Goal: Task Accomplishment & Management: Complete application form

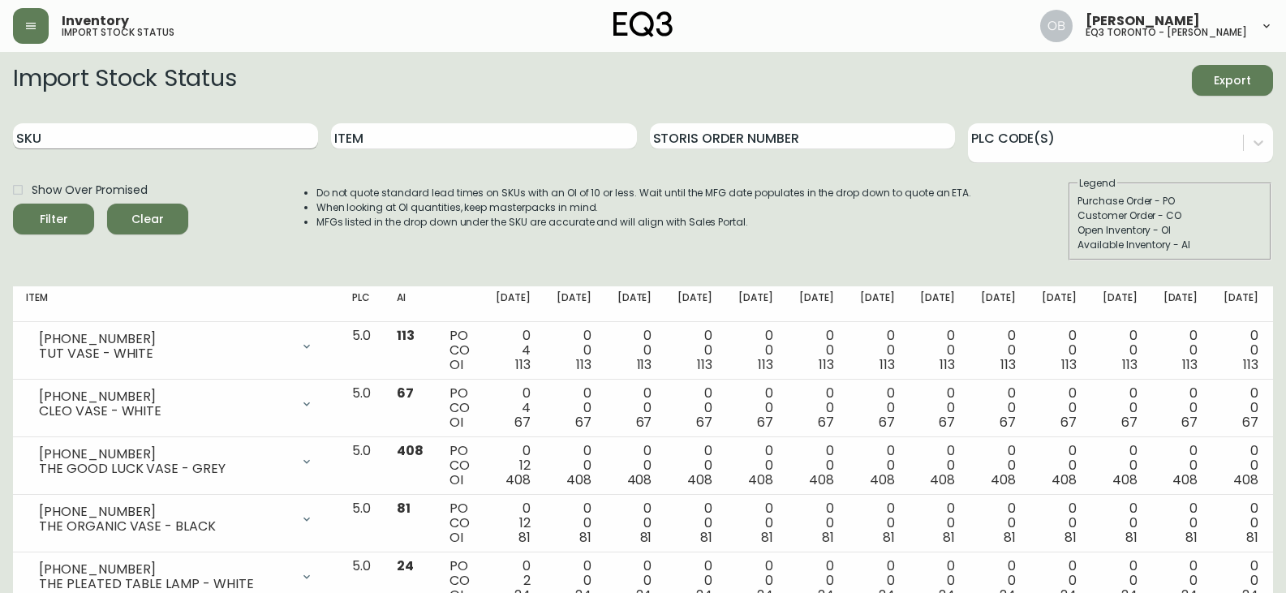
click at [102, 126] on input "SKU" at bounding box center [165, 136] width 305 height 26
paste input "[PHONE_NUMBER]"
type input "[PHONE_NUMBER]"
click at [13, 204] on button "Filter" at bounding box center [53, 219] width 81 height 31
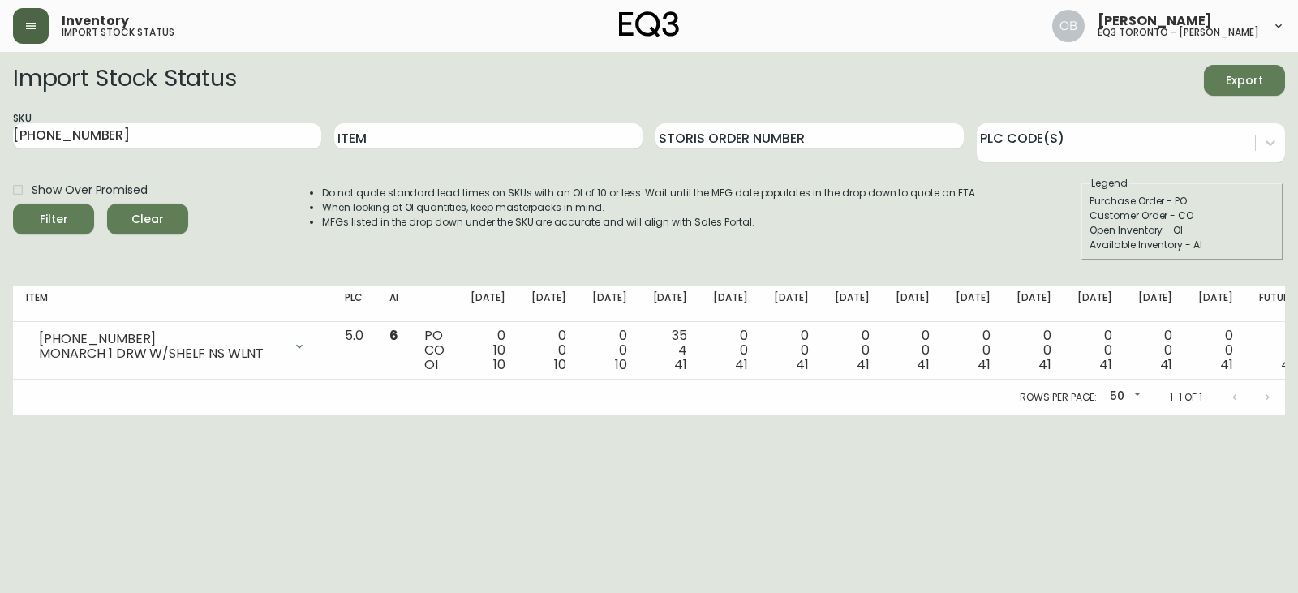
click at [23, 37] on button "button" at bounding box center [31, 26] width 36 height 36
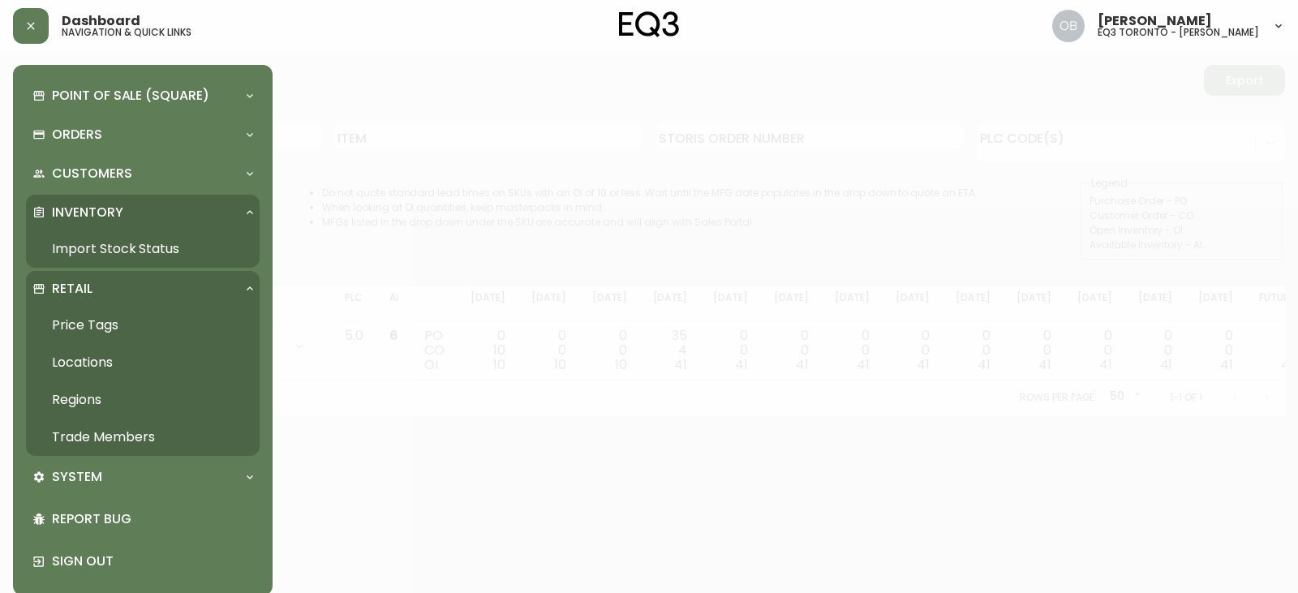
drag, startPoint x: 141, startPoint y: 429, endPoint x: 159, endPoint y: 457, distance: 33.5
click at [141, 429] on link "Trade Members" at bounding box center [143, 437] width 234 height 37
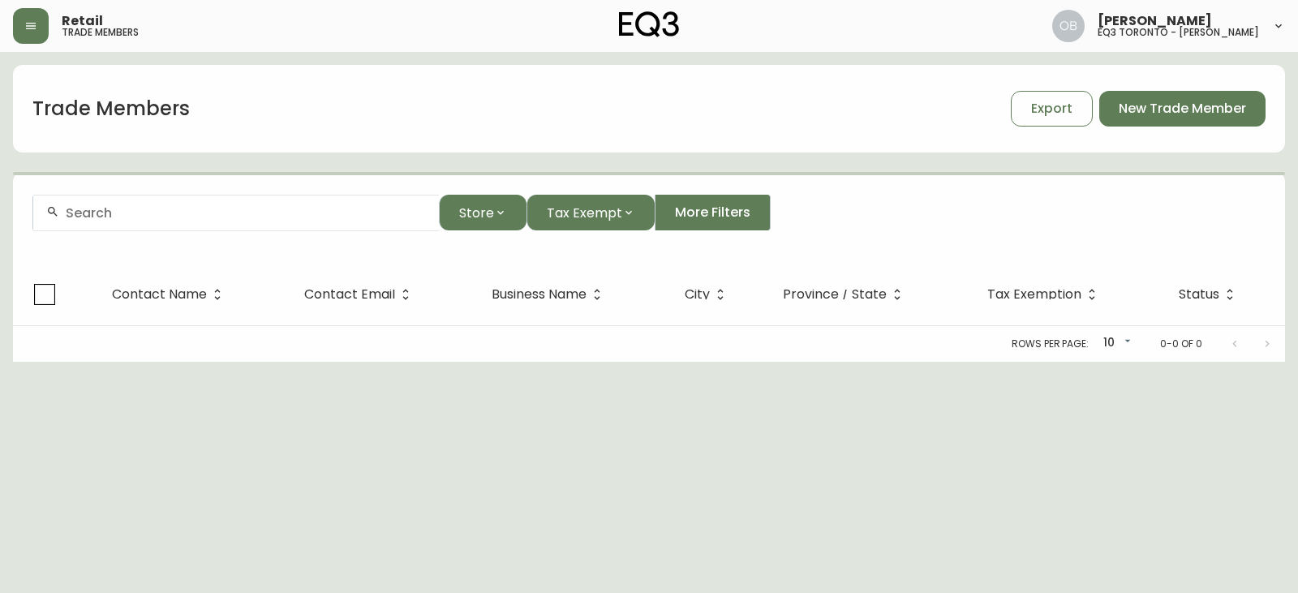
click at [236, 218] on input "text" at bounding box center [246, 212] width 360 height 15
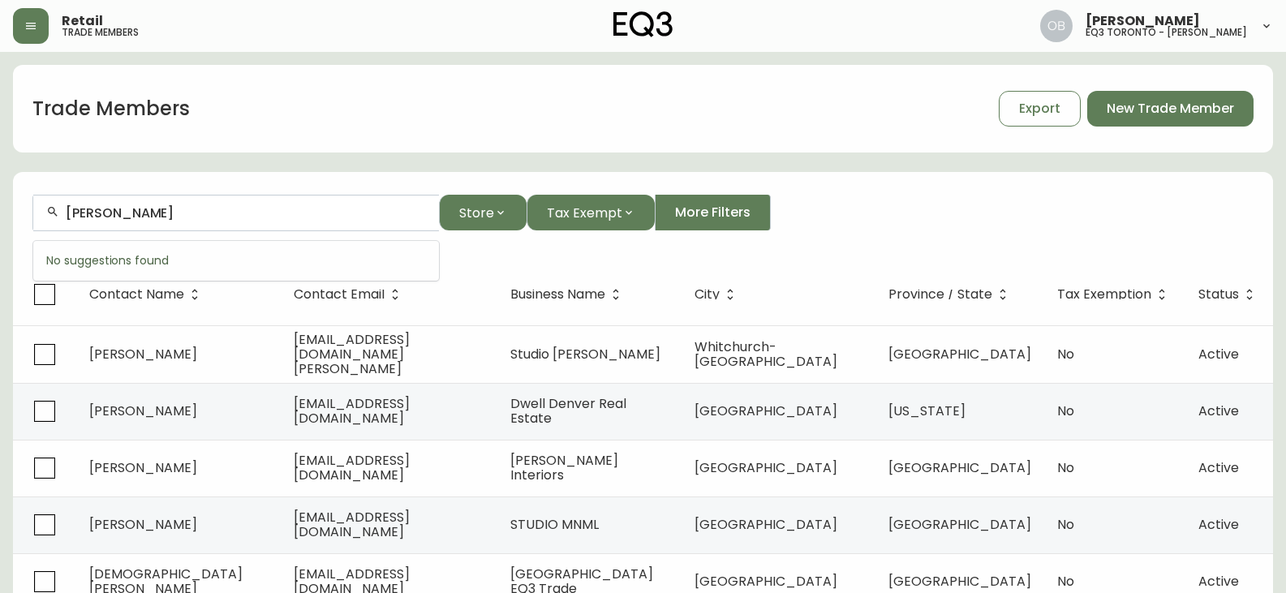
type input "[PERSON_NAME]"
drag, startPoint x: 233, startPoint y: 216, endPoint x: 41, endPoint y: 213, distance: 192.3
click at [41, 213] on div "[PERSON_NAME]" at bounding box center [236, 213] width 406 height 36
click at [376, 140] on div "Trade Members Export New Trade Member" at bounding box center [643, 109] width 1260 height 88
click at [1180, 116] on span "New Trade Member" at bounding box center [1169, 109] width 127 height 18
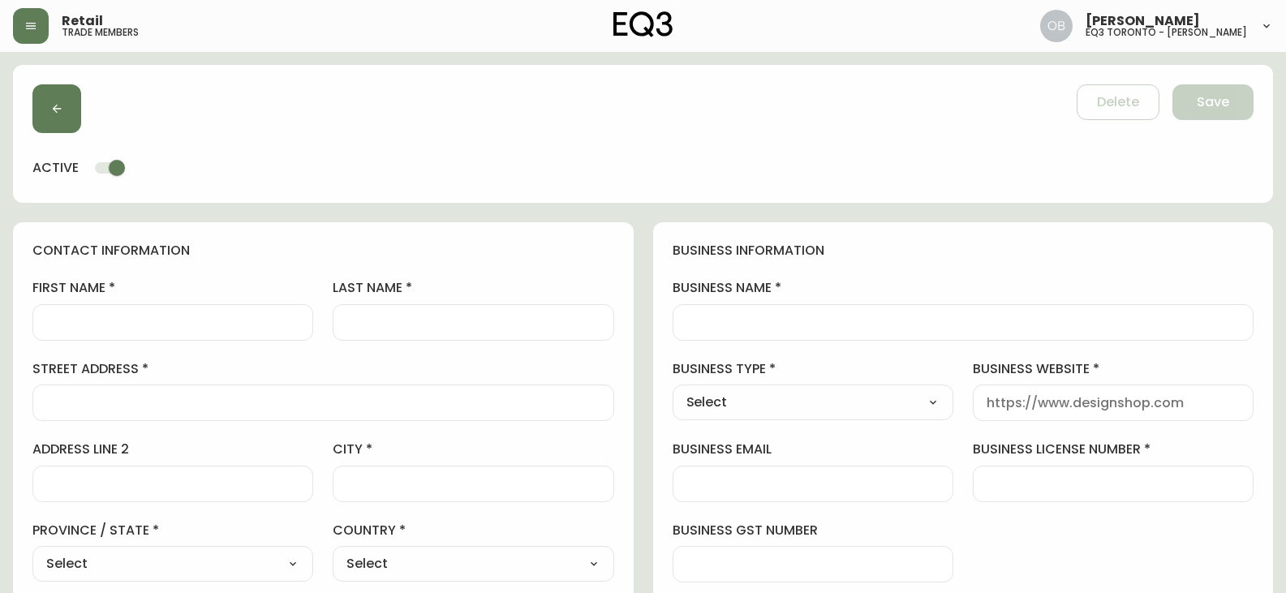
click at [129, 307] on div at bounding box center [172, 322] width 281 height 36
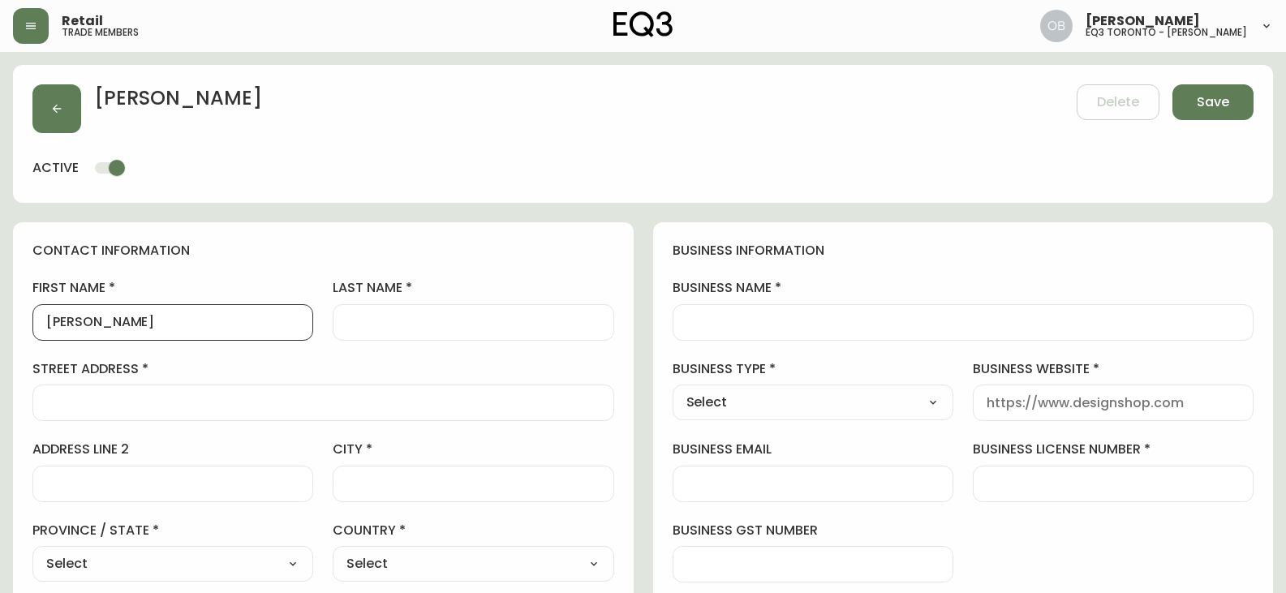
type input "[PERSON_NAME]"
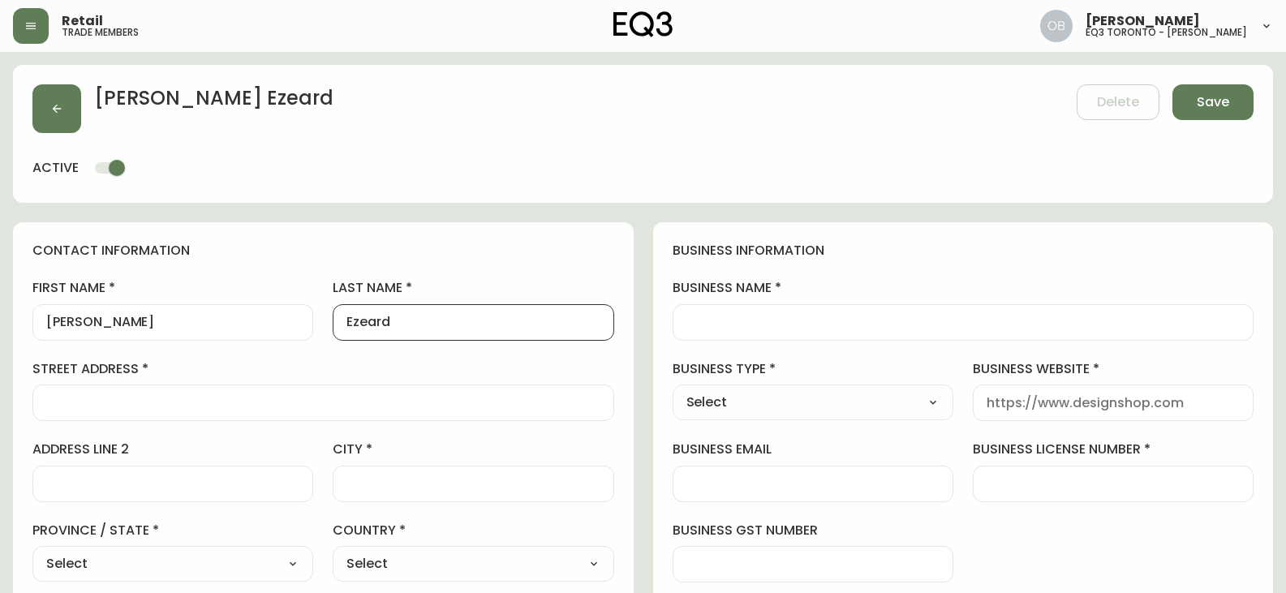
type input "Ezeard"
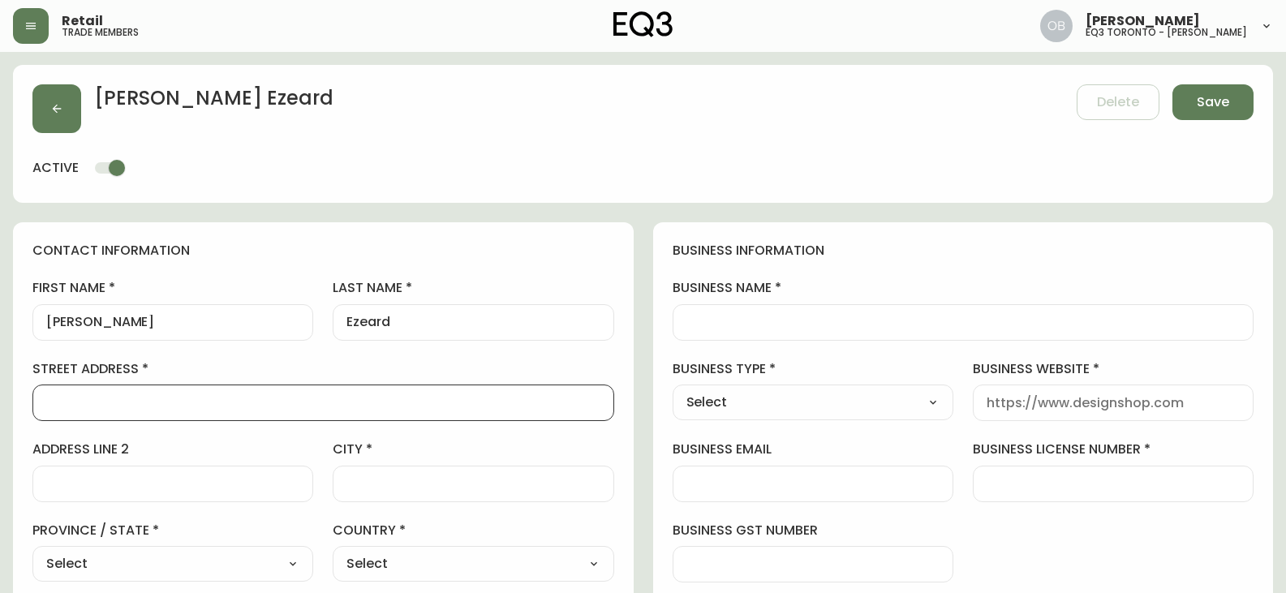
click at [770, 316] on input "business name" at bounding box center [963, 322] width 554 height 15
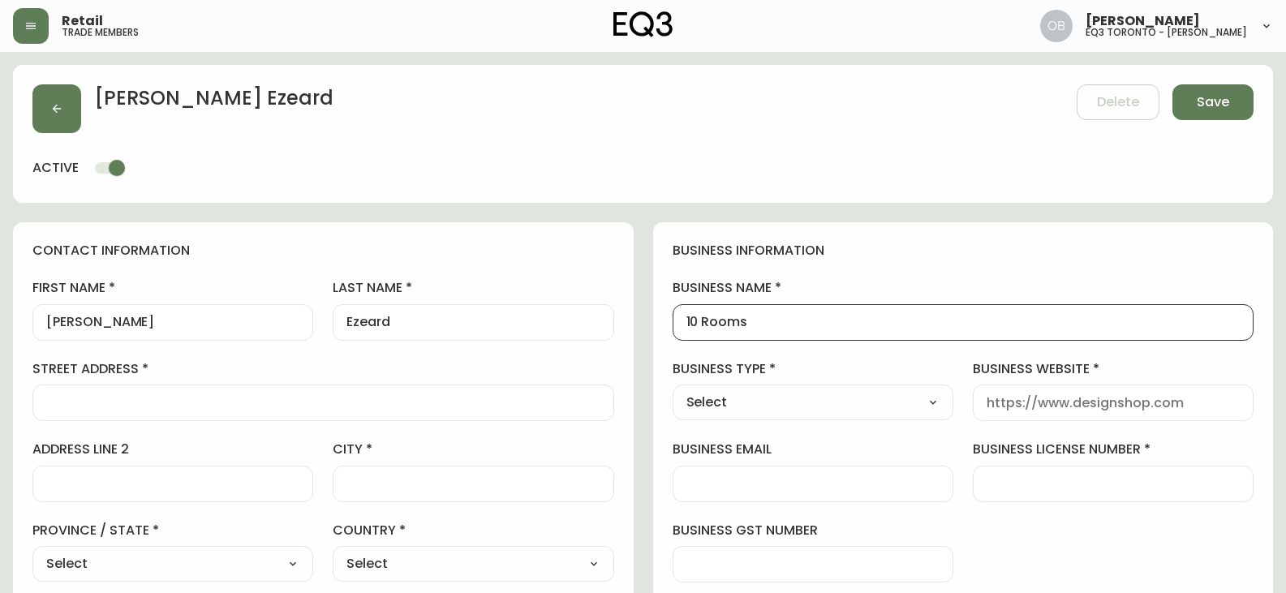
type input "10 Rooms"
click at [776, 397] on select "Select Interior Designer Architect Home Builder Contractor Real Estate Agent Ho…" at bounding box center [812, 402] width 281 height 24
select select "Interior Designer"
click at [672, 390] on select "Select Interior Designer Architect Home Builder Contractor Real Estate Agent Ho…" at bounding box center [812, 402] width 281 height 24
type input "Interior Designer"
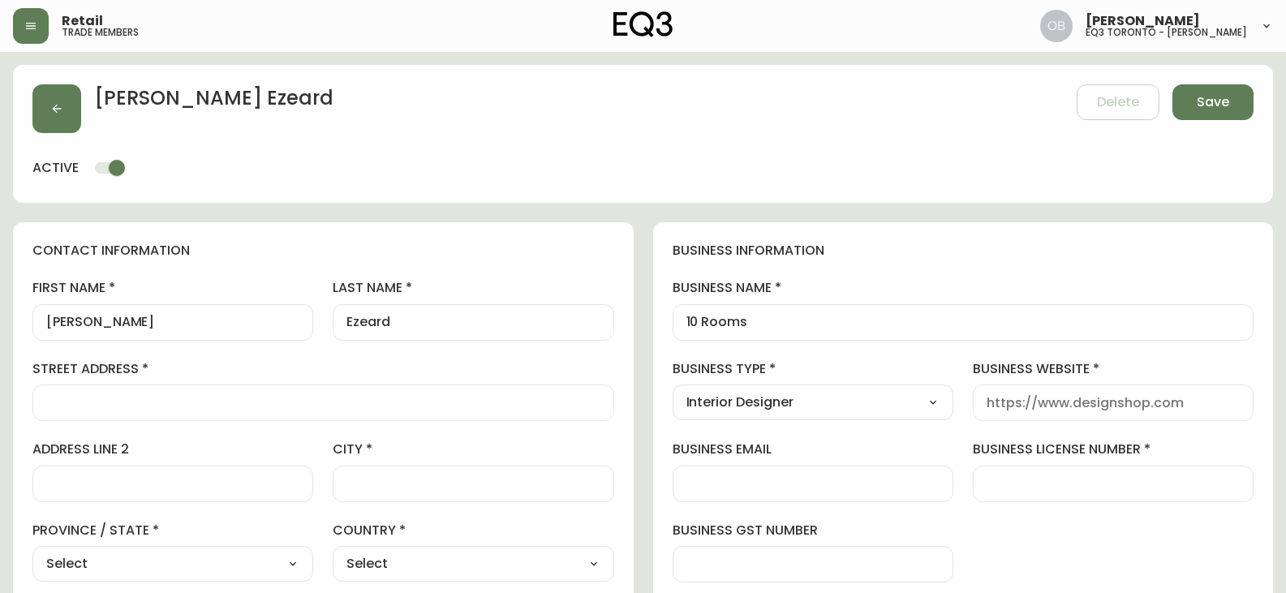
click at [879, 388] on div "Select Interior Designer Architect Home Builder Contractor Real Estate Agent Ho…" at bounding box center [812, 402] width 281 height 36
click at [1055, 408] on input "business website" at bounding box center [1112, 402] width 253 height 15
click at [958, 373] on div "business information business name 10 Rooms business type Interior Designer Sel…" at bounding box center [963, 491] width 620 height 539
click at [1025, 404] on input "business website" at bounding box center [1112, 402] width 253 height 15
type input "2"
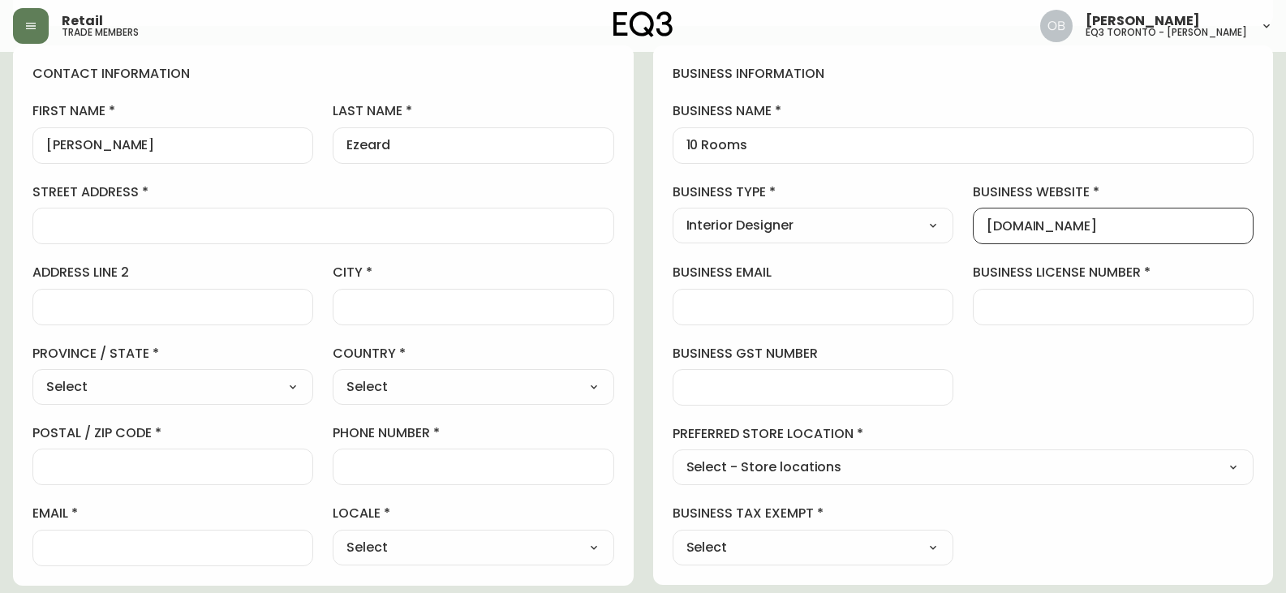
scroll to position [324, 0]
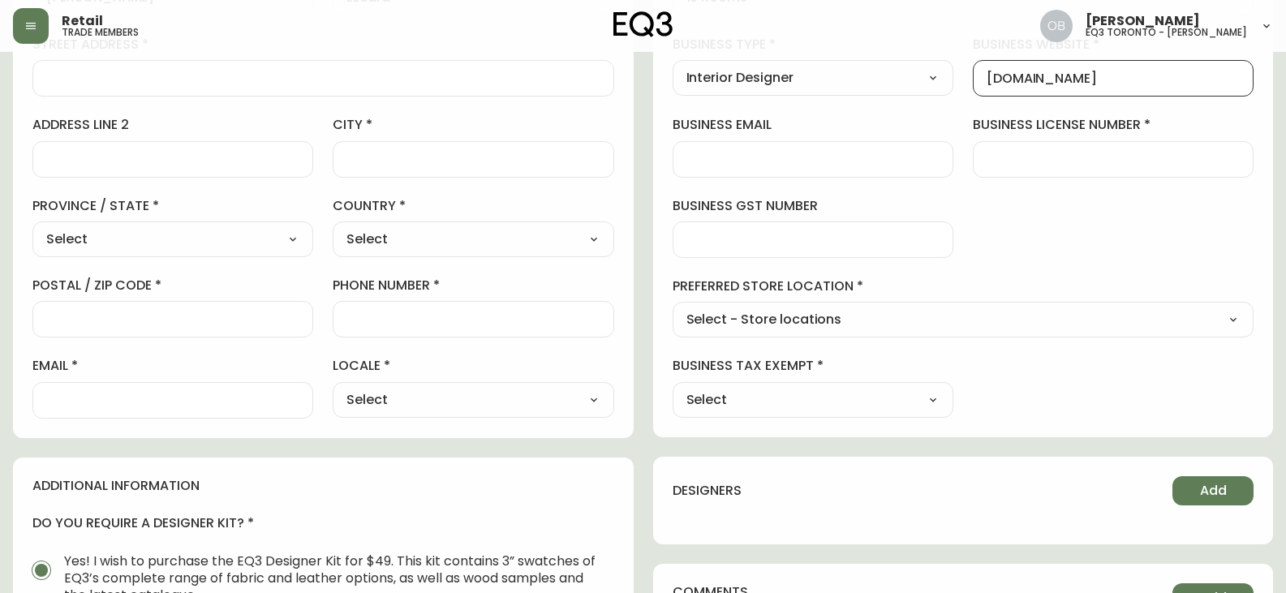
type input "[DOMAIN_NAME]"
drag, startPoint x: 850, startPoint y: 318, endPoint x: 823, endPoint y: 343, distance: 36.7
click at [850, 318] on select "Select - Store locations EQ3 [GEOGRAPHIC_DATA] EQ3 [GEOGRAPHIC_DATA] [GEOGRAPHI…" at bounding box center [963, 320] width 582 height 24
select select "cjw10z96s008u6gs0ccm7hd19"
click at [672, 308] on select "Select - Store locations EQ3 [GEOGRAPHIC_DATA] EQ3 [GEOGRAPHIC_DATA] [GEOGRAPHI…" at bounding box center [963, 320] width 582 height 24
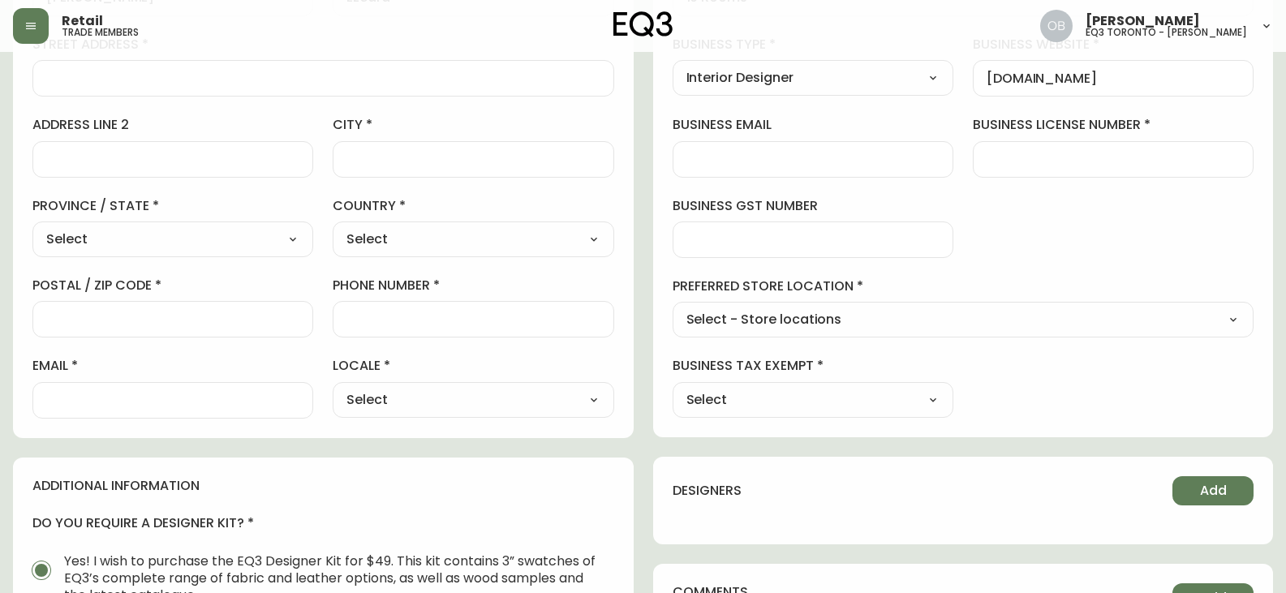
type input "EQ3 [GEOGRAPHIC_DATA] - [PERSON_NAME]"
click at [797, 369] on label "business tax exempt" at bounding box center [812, 366] width 281 height 18
click at [802, 401] on select "Select Yes No" at bounding box center [812, 400] width 281 height 24
select select "false"
click at [672, 388] on select "Select Yes No" at bounding box center [812, 400] width 281 height 24
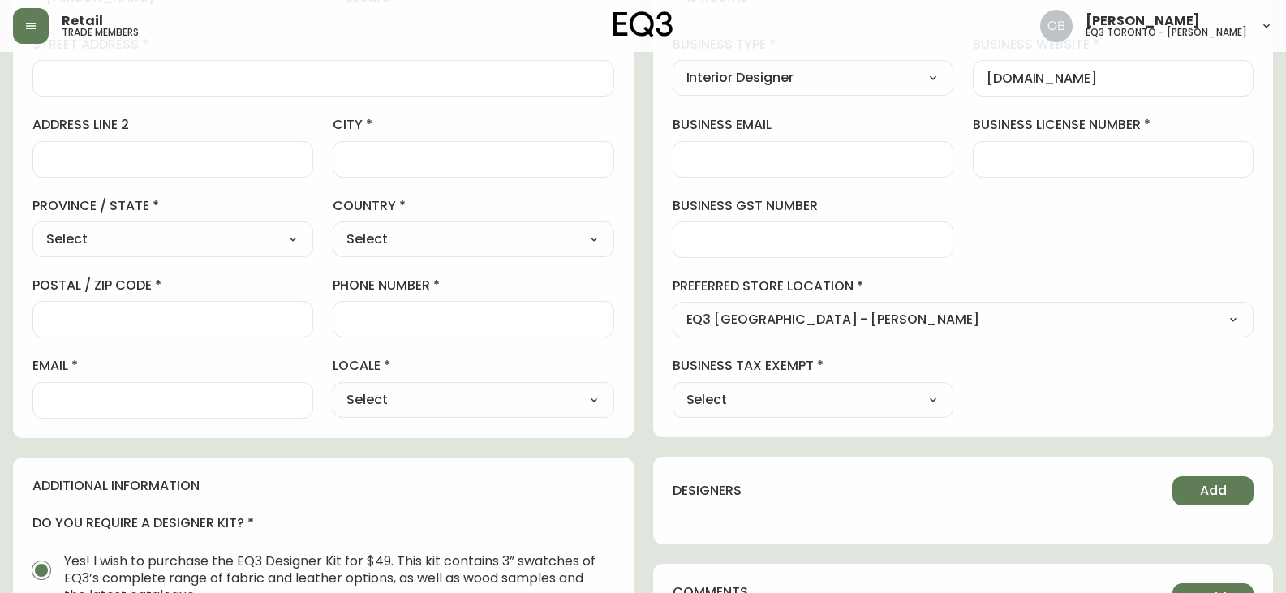
type input "No"
click at [87, 415] on div at bounding box center [172, 400] width 281 height 36
type input "[EMAIL_ADDRESS][DOMAIN_NAME]"
click at [393, 410] on select "Select CA_EN [GEOGRAPHIC_DATA] US_EN" at bounding box center [473, 400] width 281 height 24
select select "CA_EN"
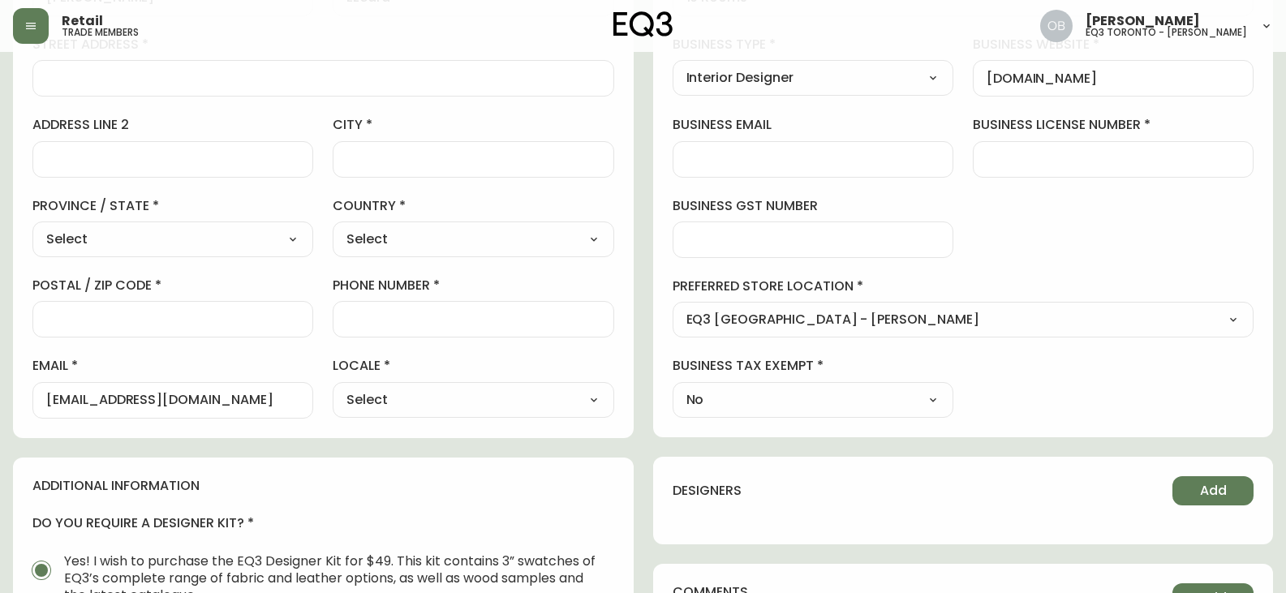
click at [333, 388] on select "Select CA_EN [GEOGRAPHIC_DATA] US_EN" at bounding box center [473, 400] width 281 height 24
type input "CA_EN"
click at [139, 318] on input "postal / zip code" at bounding box center [172, 318] width 253 height 15
click at [133, 205] on label "province / state" at bounding box center [172, 206] width 281 height 18
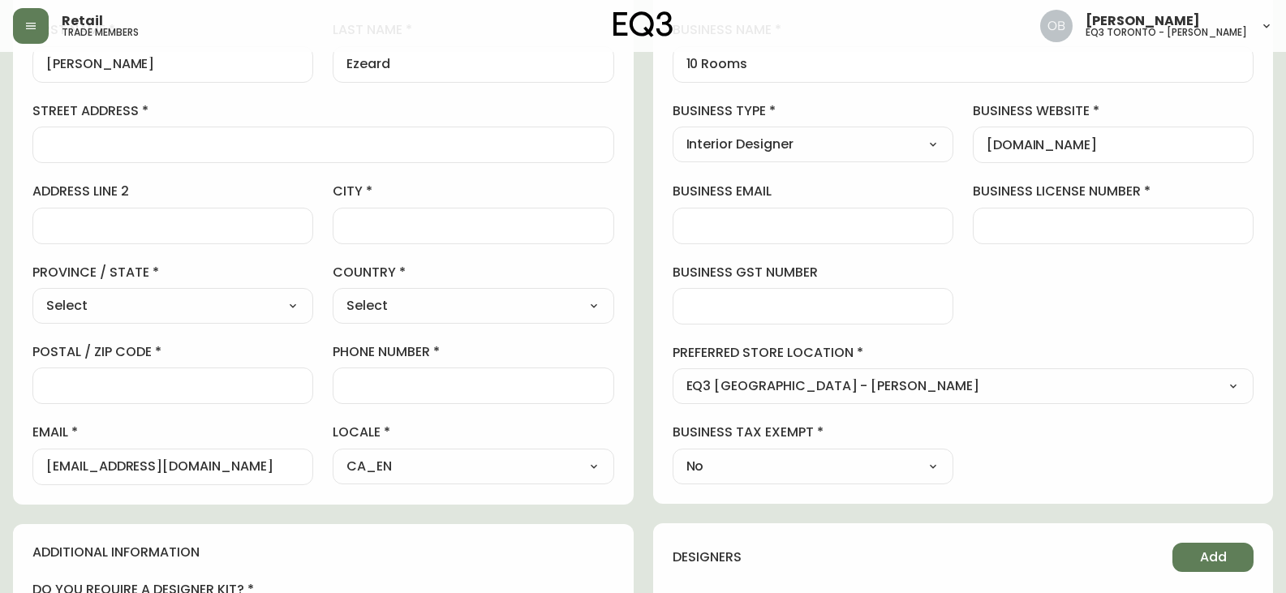
scroll to position [162, 0]
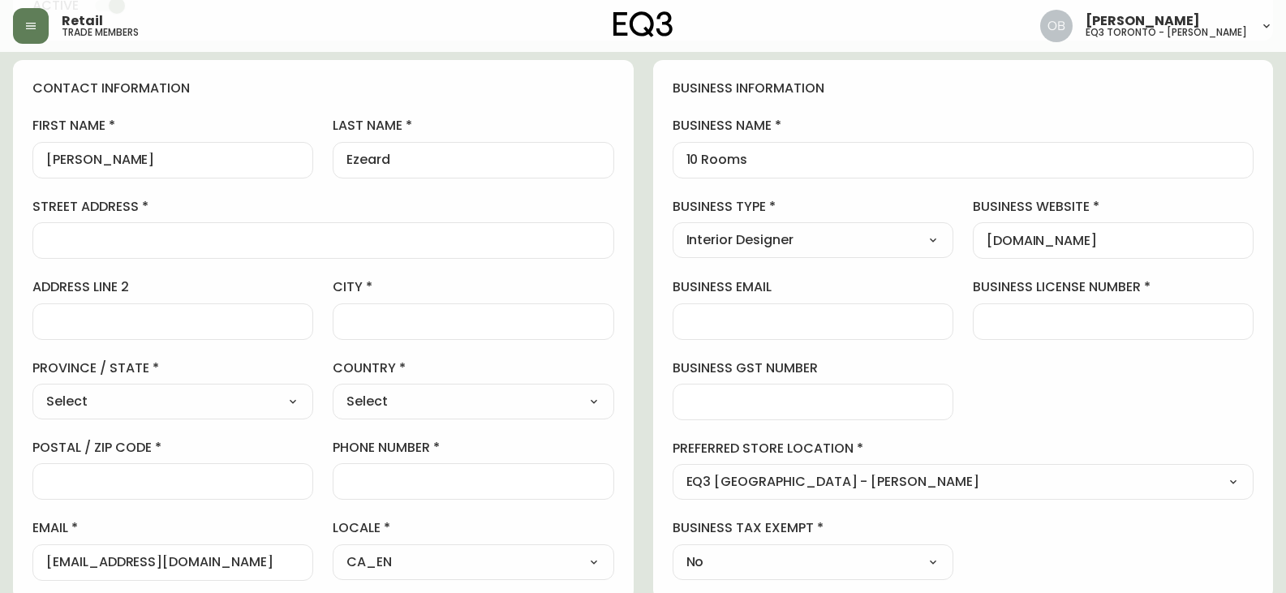
click at [303, 194] on div "first name [PERSON_NAME] last name [GEOGRAPHIC_DATA] address address line 2 cit…" at bounding box center [323, 348] width 582 height 463
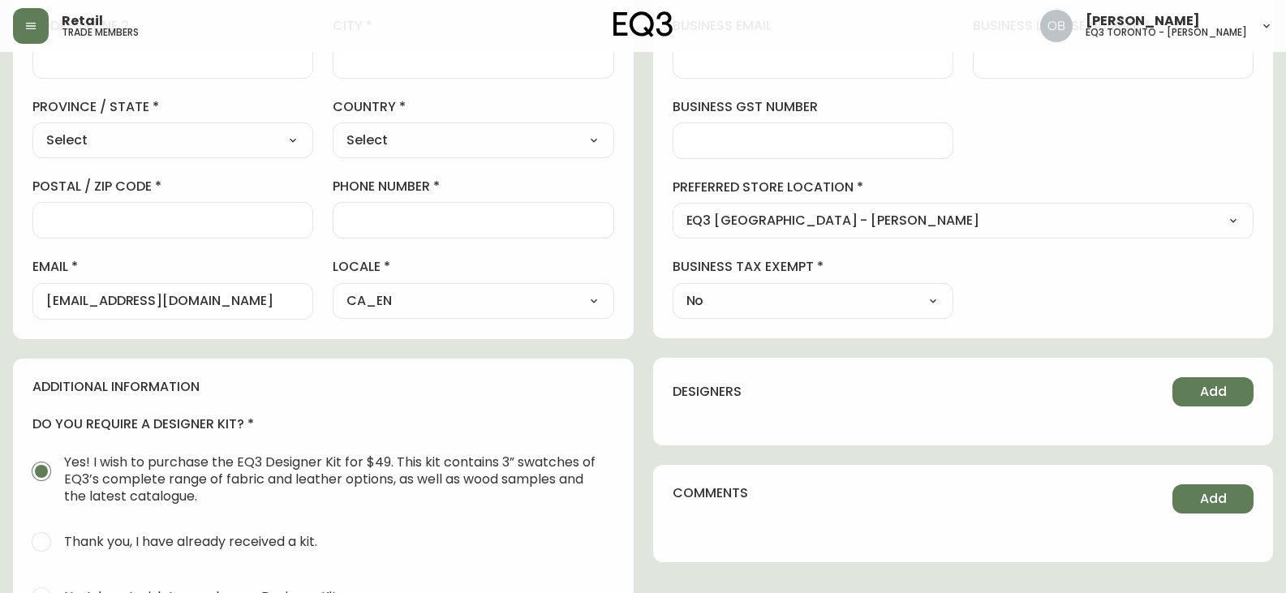
scroll to position [568, 0]
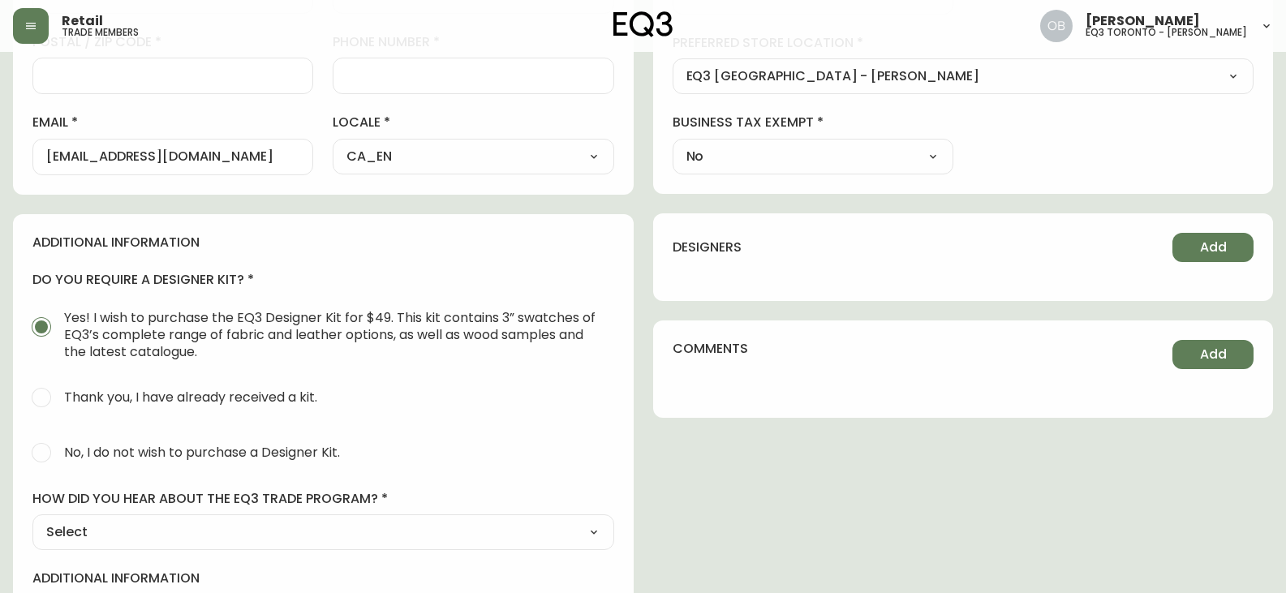
click at [152, 436] on span "No, I do not wish to purchase a Designer Kit." at bounding box center [199, 453] width 281 height 36
click at [59, 436] on input "No, I do not wish to purchase a Designer Kit." at bounding box center [42, 453] width 36 height 36
radio input "true"
radio input "false"
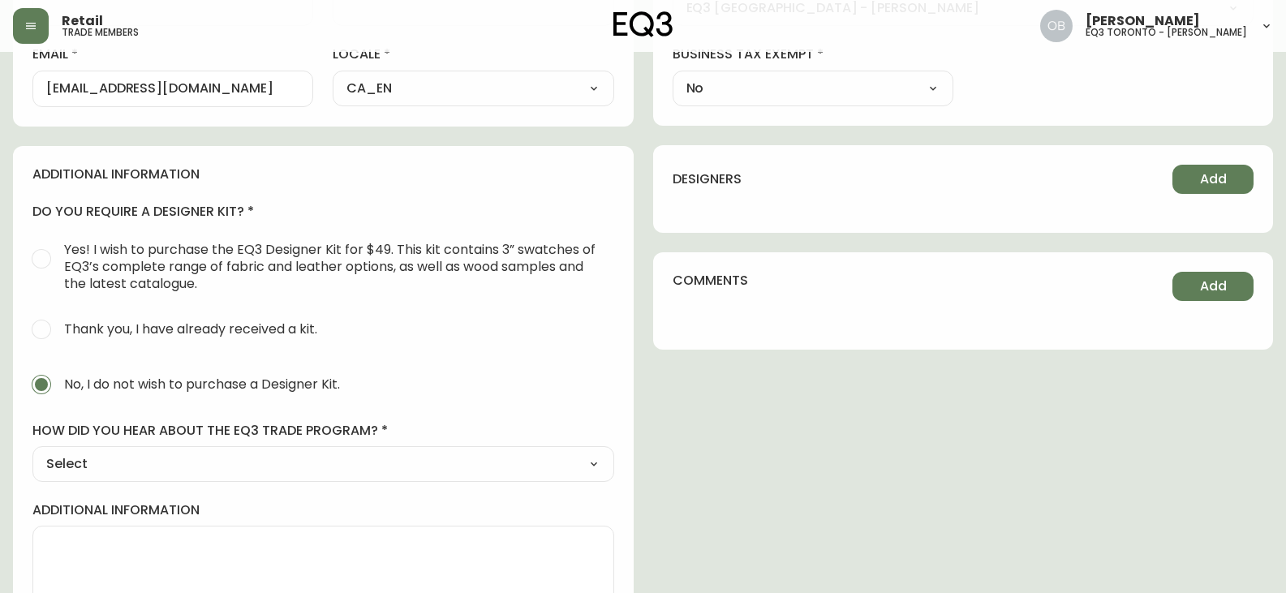
scroll to position [690, 0]
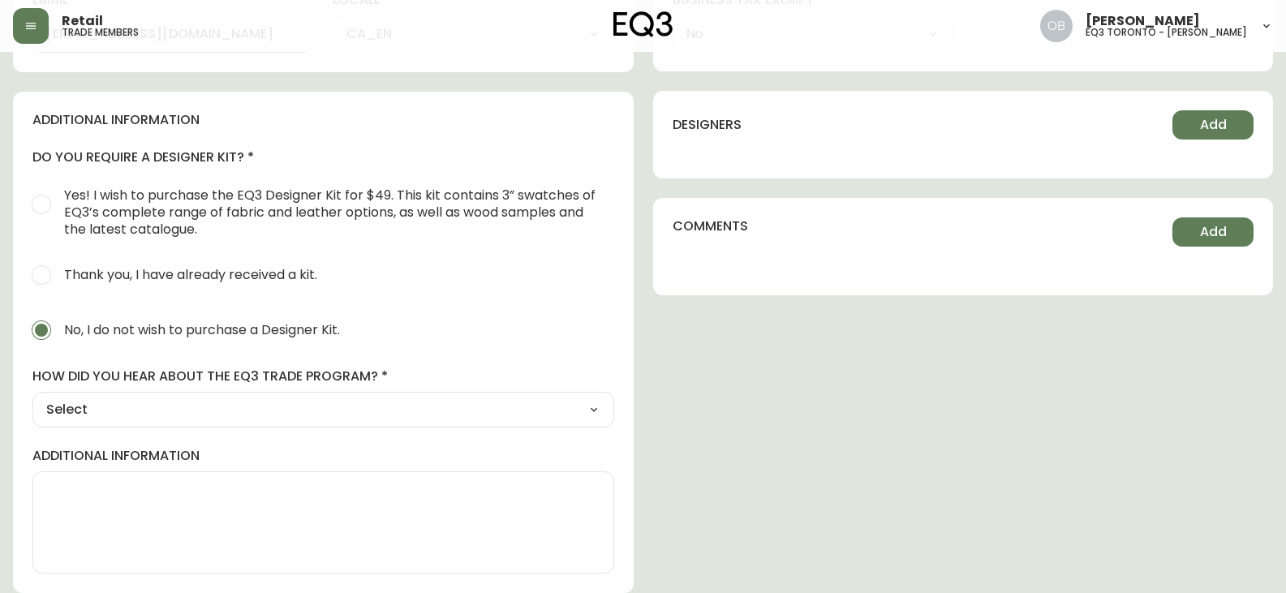
click at [148, 400] on select "Select Social Media Advertisement Trade Show Outreach from a Trade Rep Other" at bounding box center [323, 409] width 582 height 24
click at [117, 410] on select "Select Social Media Advertisement Trade Show Outreach from a Trade Rep Other" at bounding box center [323, 409] width 582 height 24
select select "Other"
click at [32, 397] on select "Select Social Media Advertisement Trade Show Outreach from a Trade Rep Other" at bounding box center [323, 409] width 582 height 24
type input "Other"
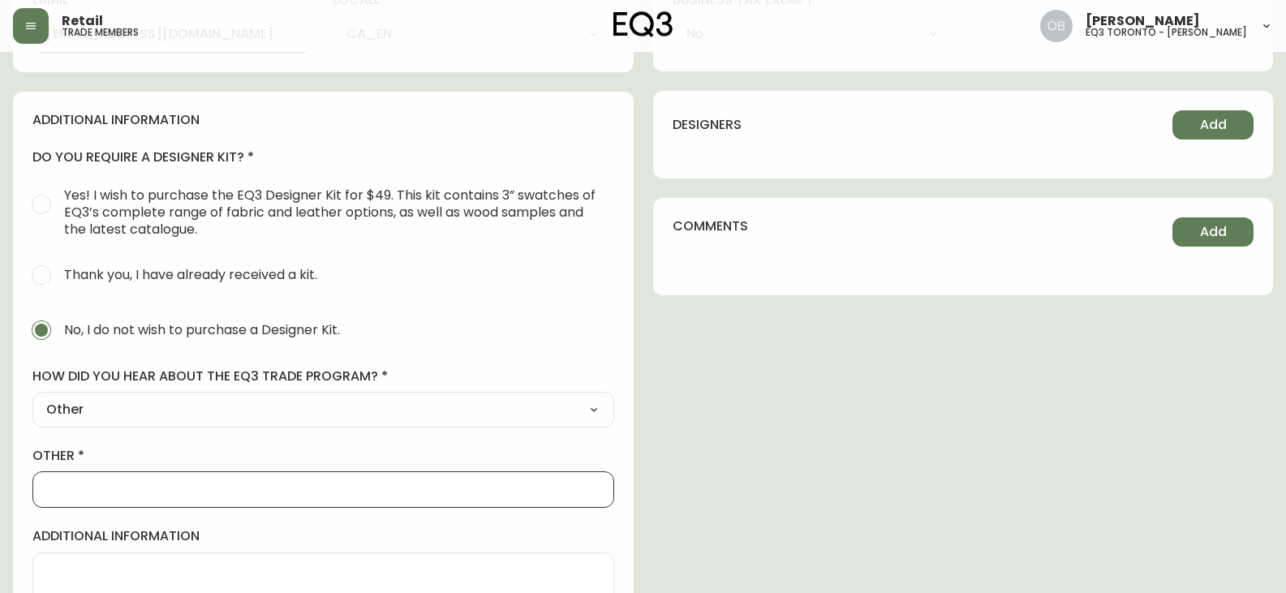
click at [90, 494] on input "other" at bounding box center [323, 489] width 554 height 15
type input "WLKIN"
click at [184, 432] on div "additional information do you require a designer kit? Yes! I wish to purchase t…" at bounding box center [323, 383] width 620 height 582
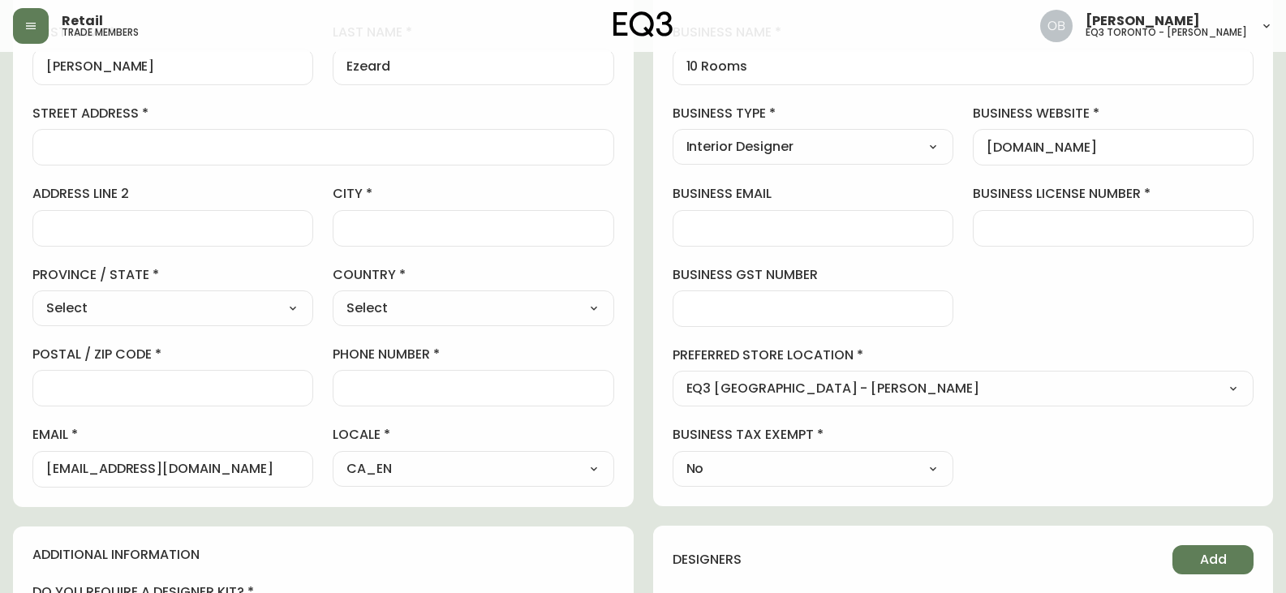
scroll to position [204, 0]
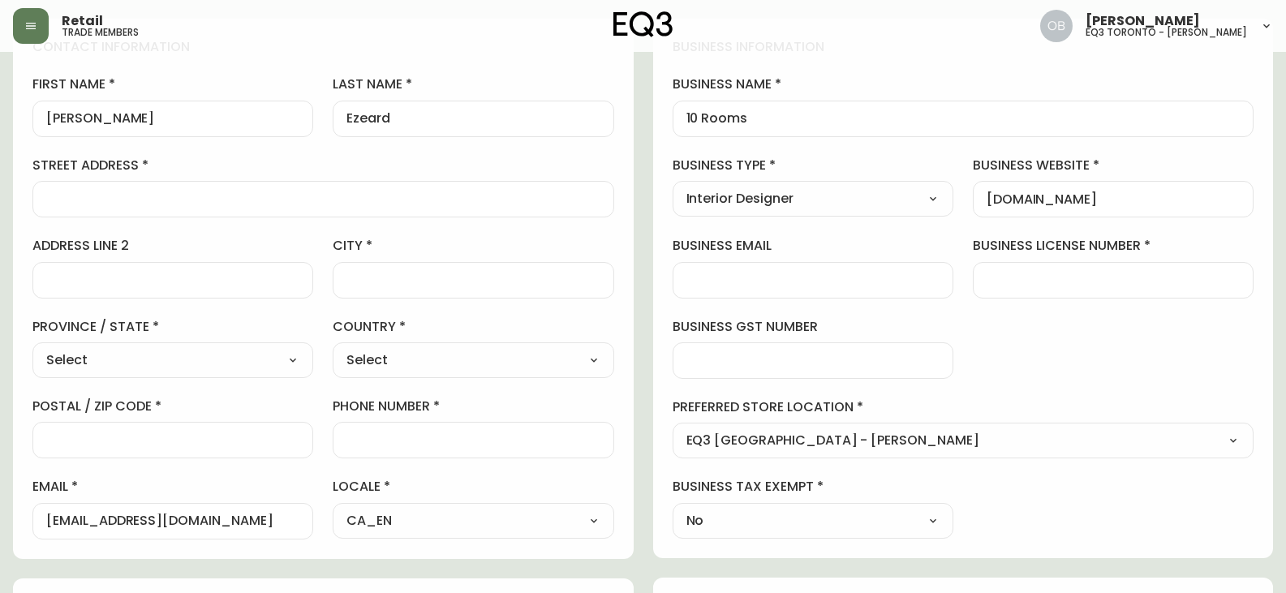
click at [440, 440] on input "phone number" at bounding box center [472, 439] width 253 height 15
type input "6478931901"
click at [453, 417] on div "phone number [PHONE_NUMBER]" at bounding box center [473, 427] width 281 height 61
click at [484, 365] on select "Select [GEOGRAPHIC_DATA] [GEOGRAPHIC_DATA]" at bounding box center [473, 360] width 281 height 24
select select "CA"
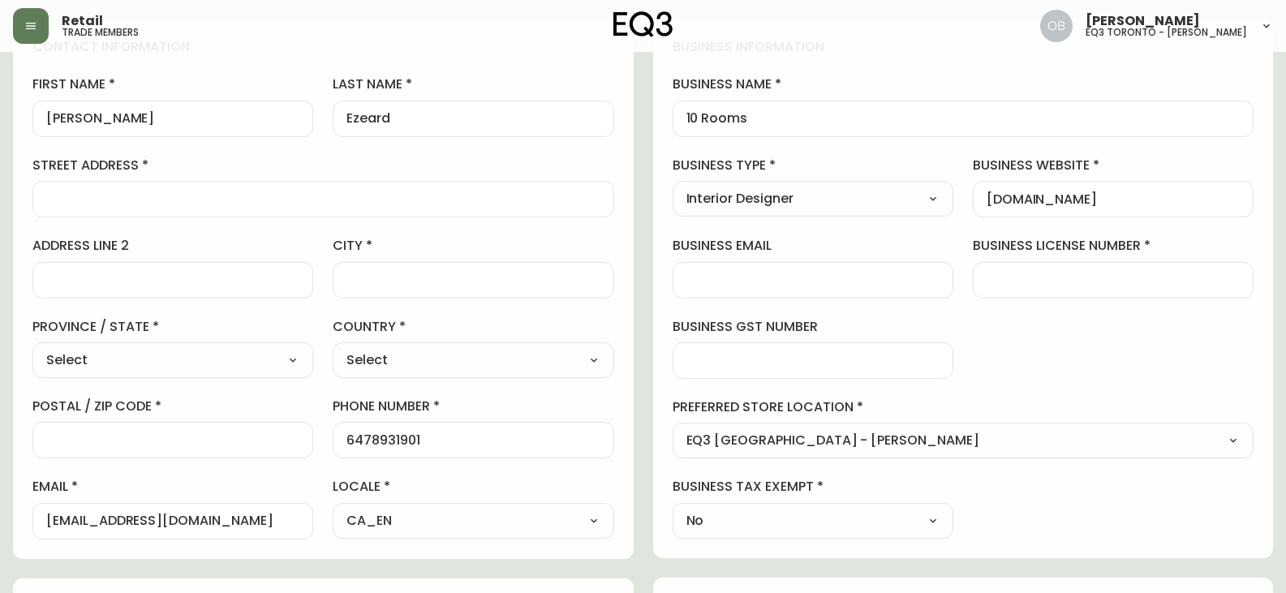
click at [333, 348] on select "Select [GEOGRAPHIC_DATA] [GEOGRAPHIC_DATA]" at bounding box center [473, 360] width 281 height 24
type input "[GEOGRAPHIC_DATA]"
click at [128, 365] on select "Select [GEOGRAPHIC_DATA] [GEOGRAPHIC_DATA] [GEOGRAPHIC_DATA] [GEOGRAPHIC_DATA] …" at bounding box center [172, 360] width 281 height 24
select select "ON"
click at [32, 348] on select "Select [GEOGRAPHIC_DATA] [GEOGRAPHIC_DATA] [GEOGRAPHIC_DATA] [GEOGRAPHIC_DATA] …" at bounding box center [172, 360] width 281 height 24
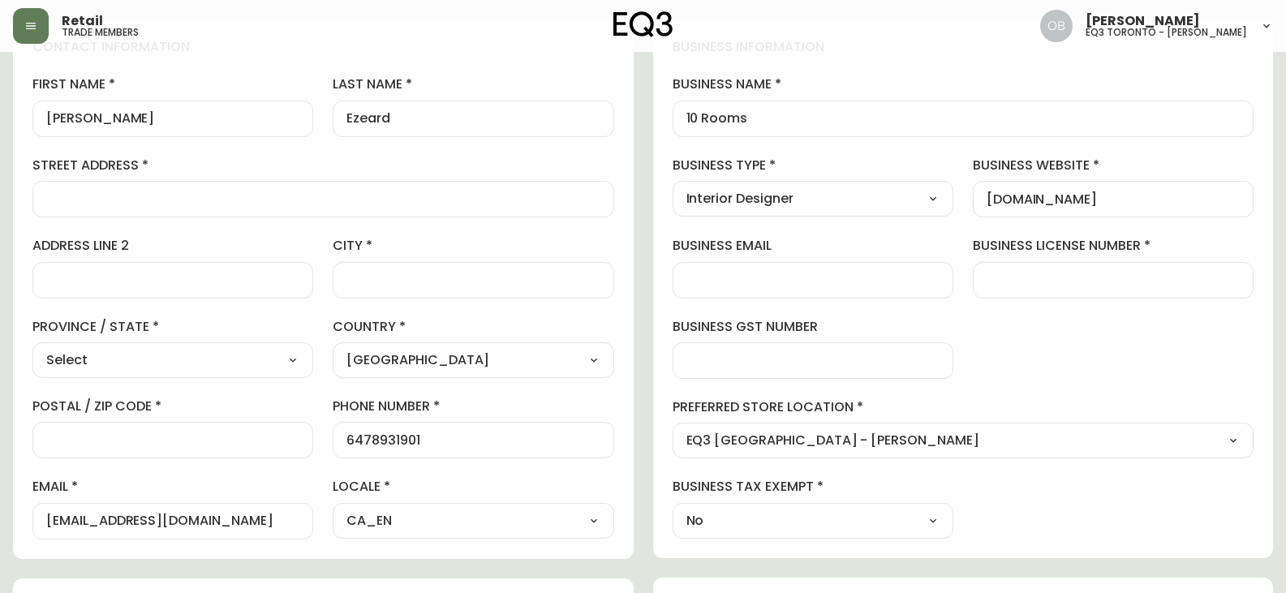
type input "[GEOGRAPHIC_DATA]"
click at [310, 320] on label "province / state" at bounding box center [172, 327] width 281 height 18
click at [296, 187] on div at bounding box center [323, 199] width 582 height 36
type input "[STREET_ADDRESS]"
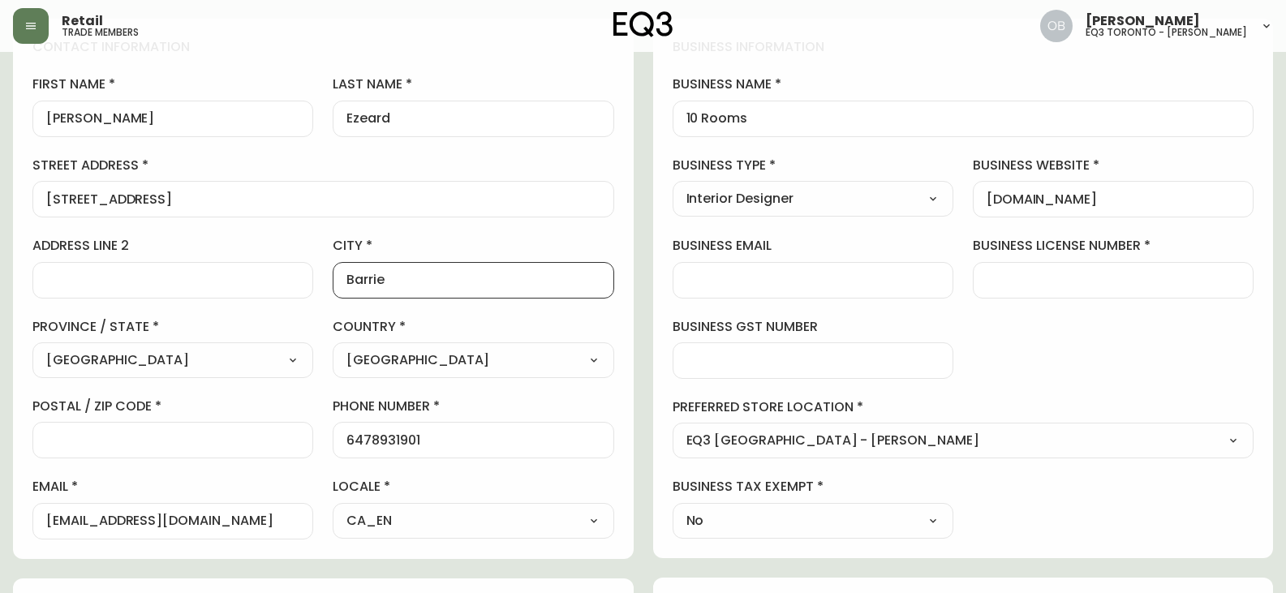
type input "Barrie"
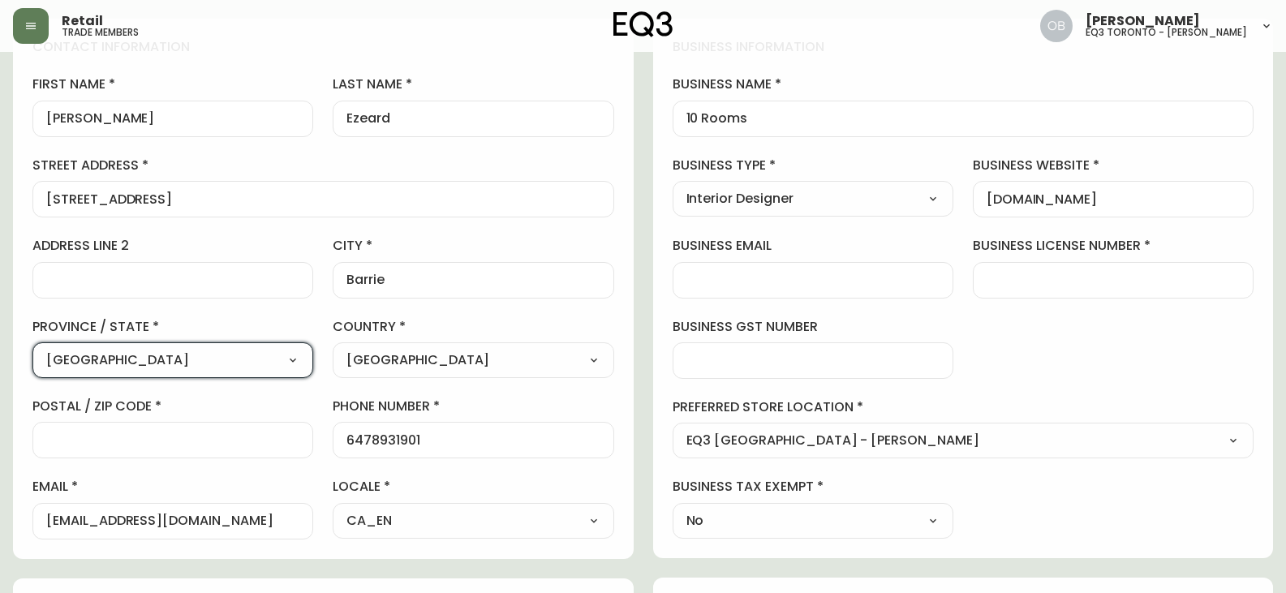
click at [189, 442] on input "postal / zip code" at bounding box center [172, 439] width 253 height 15
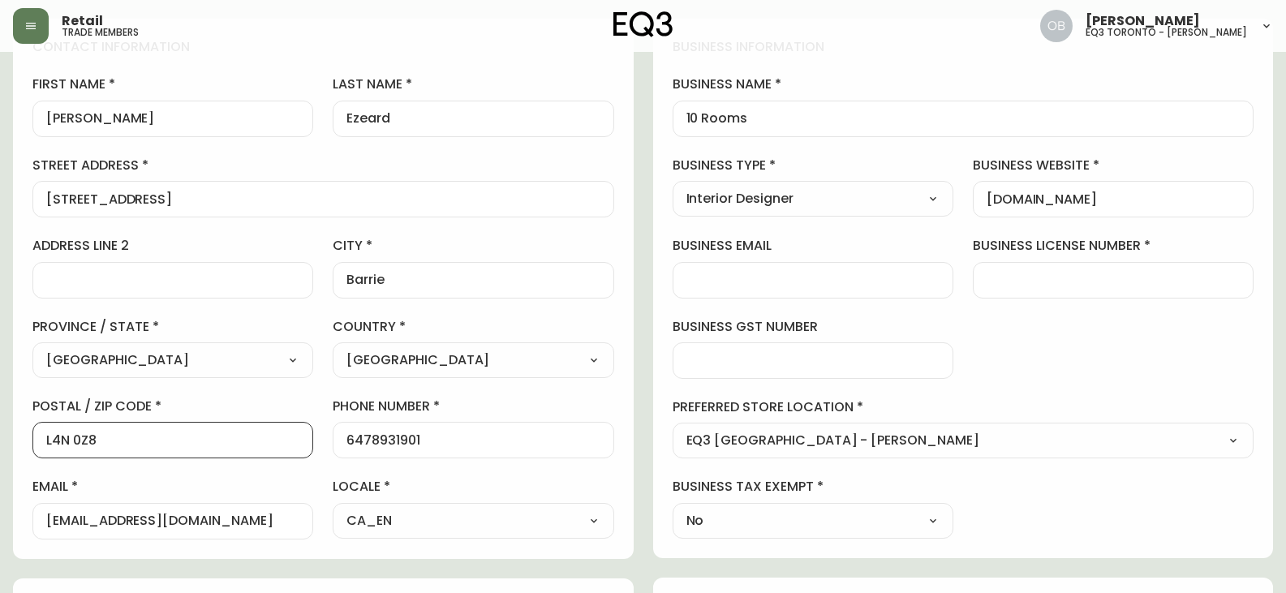
type input "L4N 0Z8"
click at [279, 391] on div "first name [PERSON_NAME] last name [GEOGRAPHIC_DATA] address [STREET_ADDRESS] a…" at bounding box center [323, 306] width 582 height 463
click at [1011, 282] on input "business license number" at bounding box center [1112, 280] width 253 height 15
type input "00000000"
click at [954, 243] on div "business information business name 10 Rooms business type Interior Designer Sel…" at bounding box center [963, 288] width 620 height 539
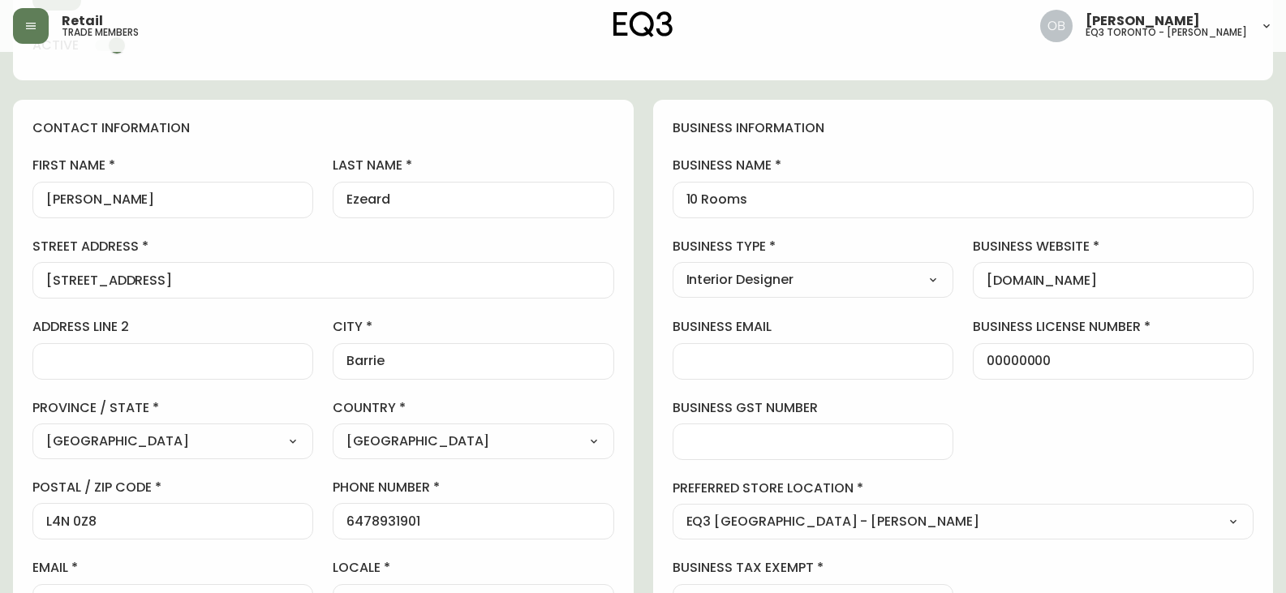
scroll to position [0, 0]
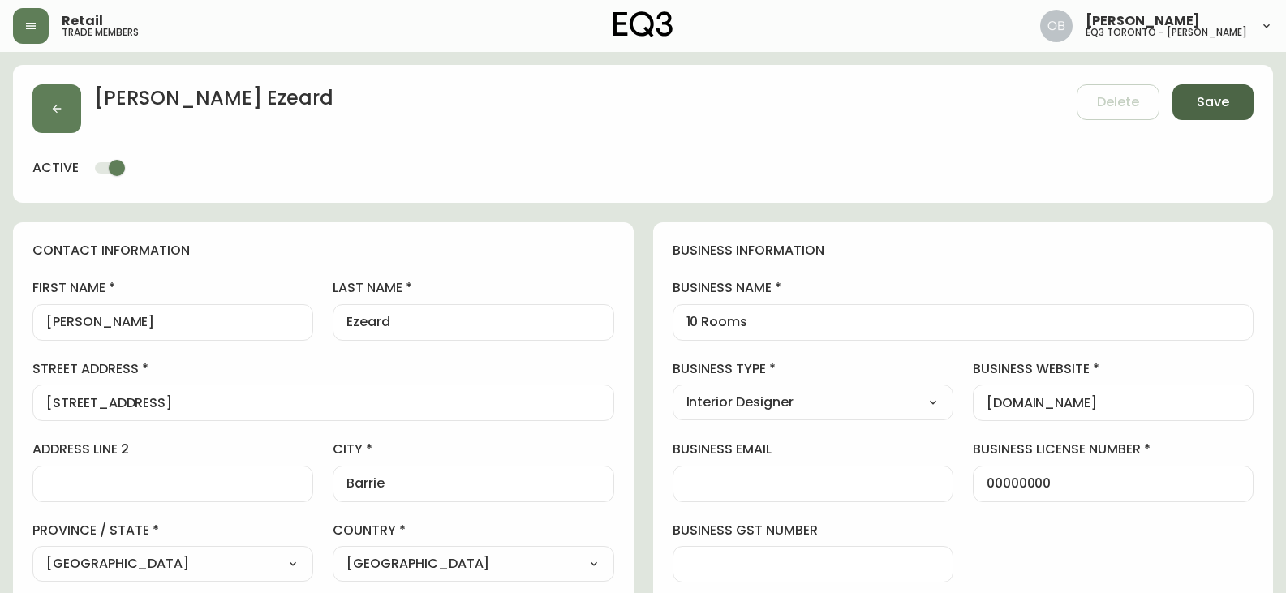
click at [1210, 100] on span "Save" at bounding box center [1212, 102] width 32 height 18
type input "[PHONE_NUMBER]"
type input "Other"
select select "Other"
